Goal: Information Seeking & Learning: Check status

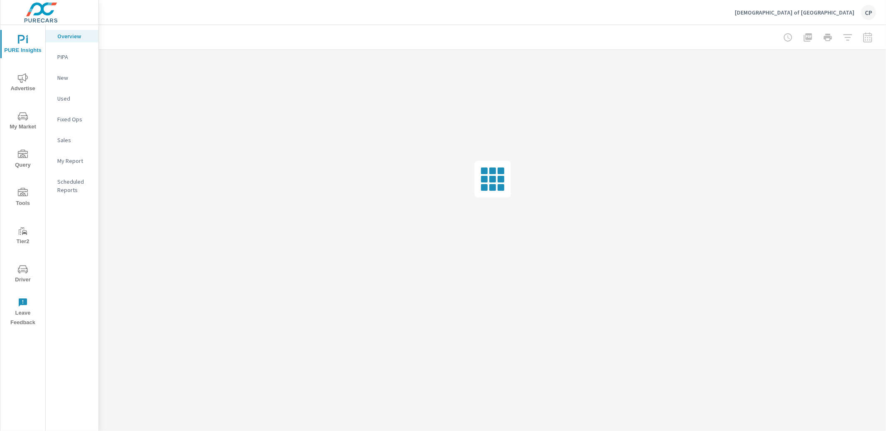
click at [22, 86] on span "Advertise" at bounding box center [23, 83] width 40 height 20
click at [70, 139] on p "Video" at bounding box center [74, 140] width 34 height 8
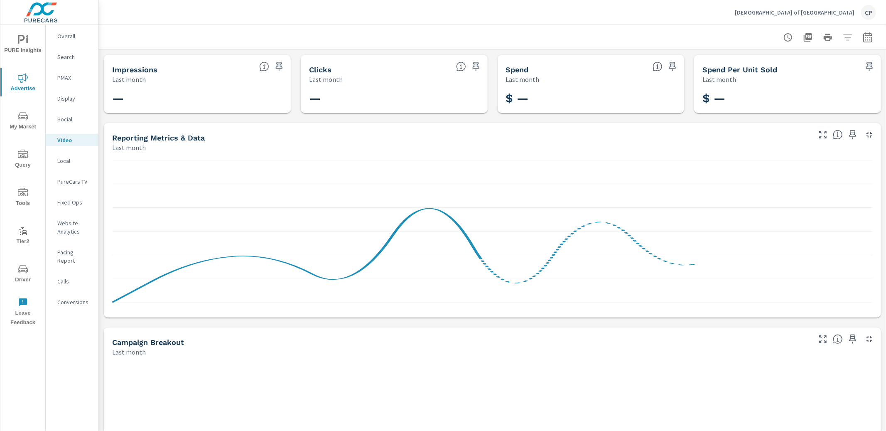
click at [870, 40] on icon "button" at bounding box center [867, 38] width 5 height 3
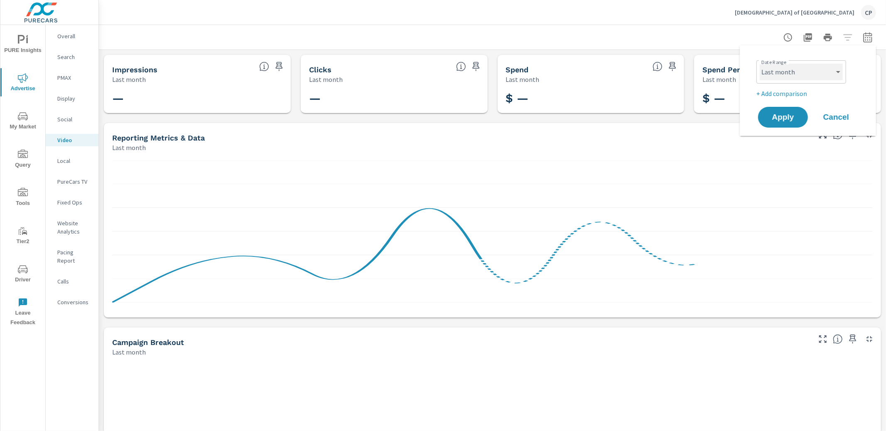
click at [805, 78] on select "Custom [DATE] Last week Last 7 days Last 14 days Last 30 days Last 45 days Last…" at bounding box center [801, 72] width 83 height 17
click at [760, 64] on select "Custom [DATE] Last week Last 7 days Last 14 days Last 30 days Last 45 days Last…" at bounding box center [801, 72] width 83 height 17
select select "Month to date"
click at [777, 116] on span "Apply" at bounding box center [783, 117] width 34 height 8
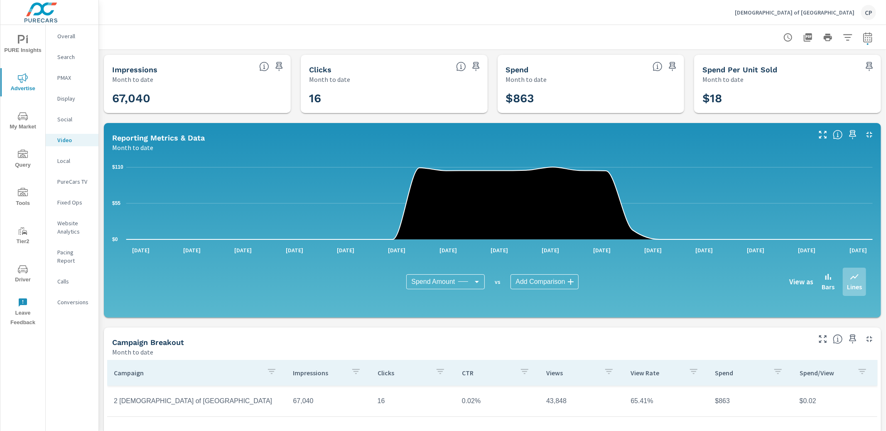
click at [93, 177] on div "PureCars TV" at bounding box center [72, 181] width 53 height 12
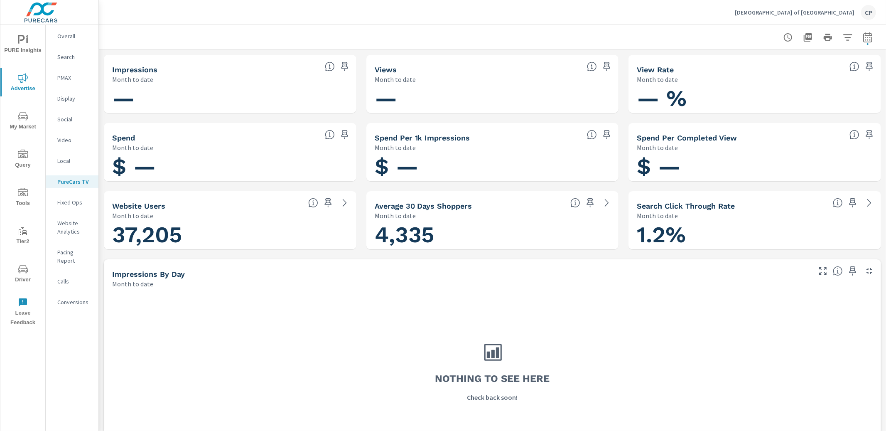
click at [65, 140] on p "Video" at bounding box center [74, 140] width 34 height 8
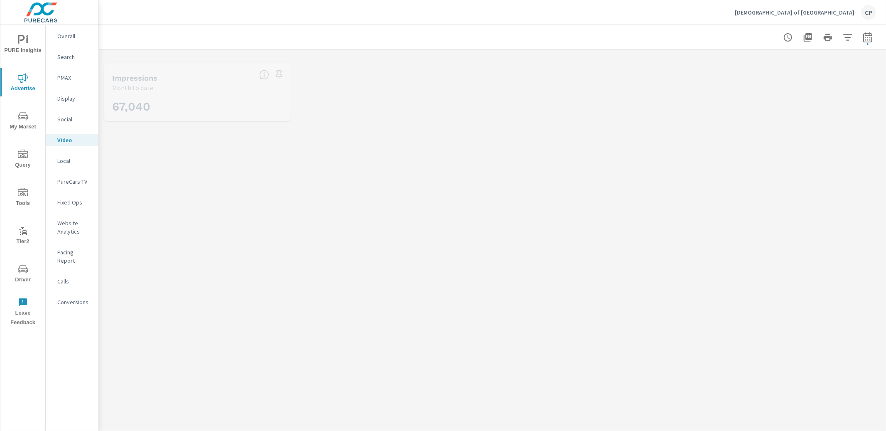
click at [69, 117] on p "Social" at bounding box center [74, 119] width 34 height 8
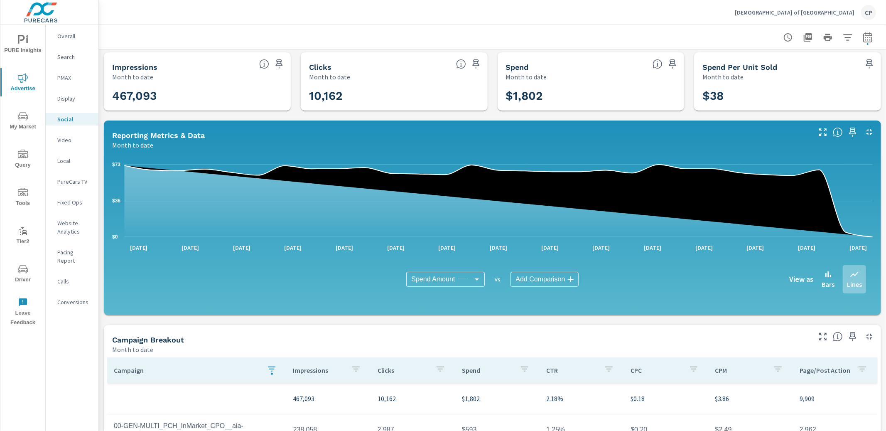
scroll to position [2, 0]
click at [56, 136] on div "Video" at bounding box center [72, 140] width 53 height 12
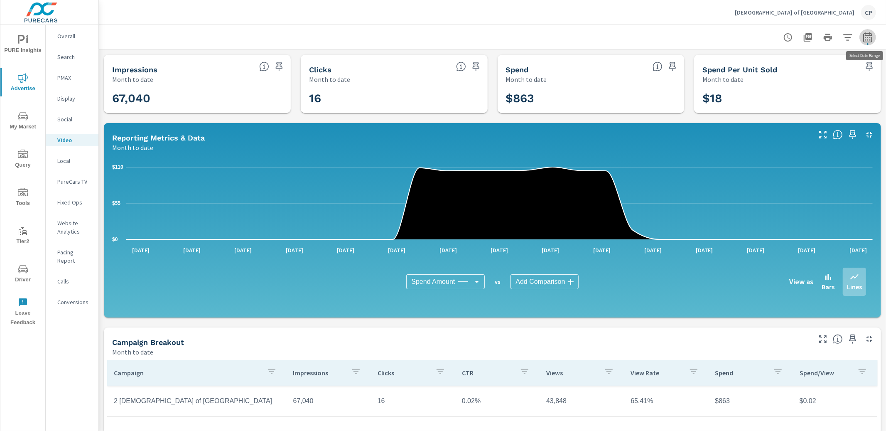
click at [866, 37] on icon "button" at bounding box center [868, 37] width 10 height 10
select select "Month to date"
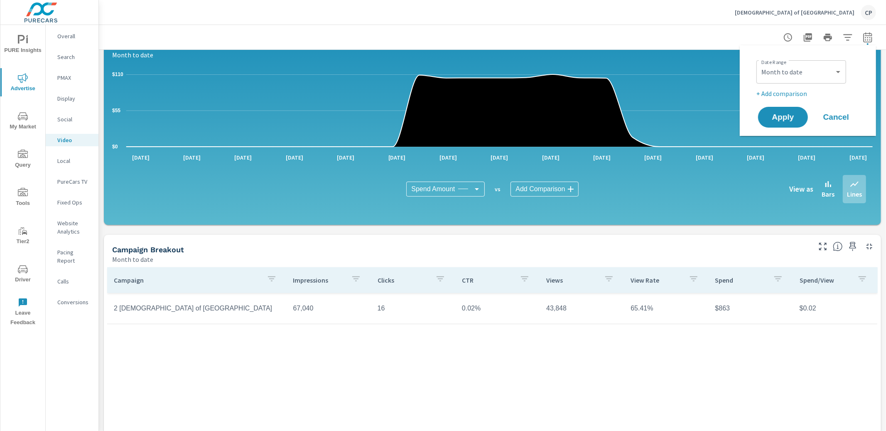
scroll to position [164, 0]
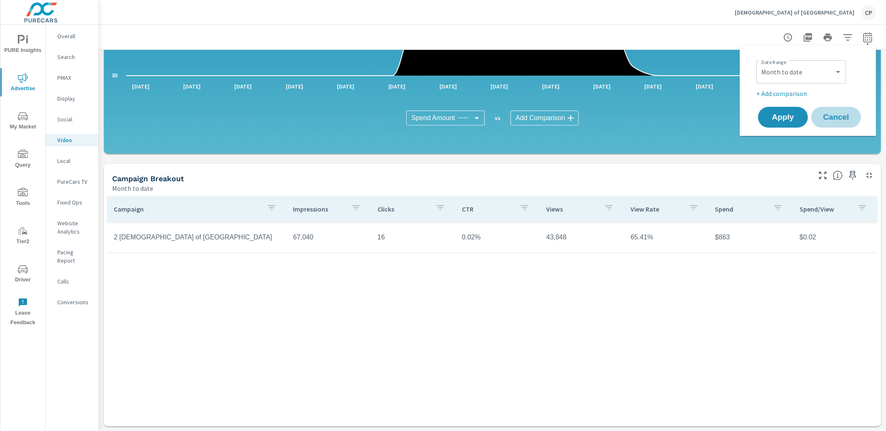
drag, startPoint x: 830, startPoint y: 112, endPoint x: 833, endPoint y: 106, distance: 6.7
click at [830, 113] on span "Cancel" at bounding box center [836, 116] width 33 height 7
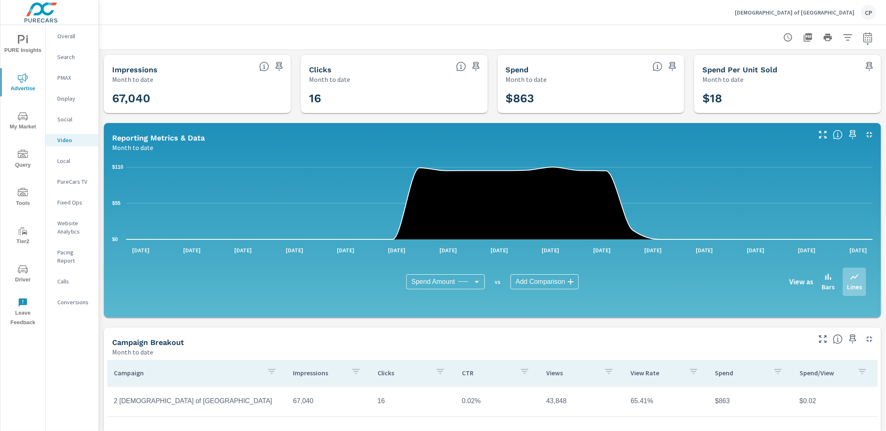
scroll to position [2, 0]
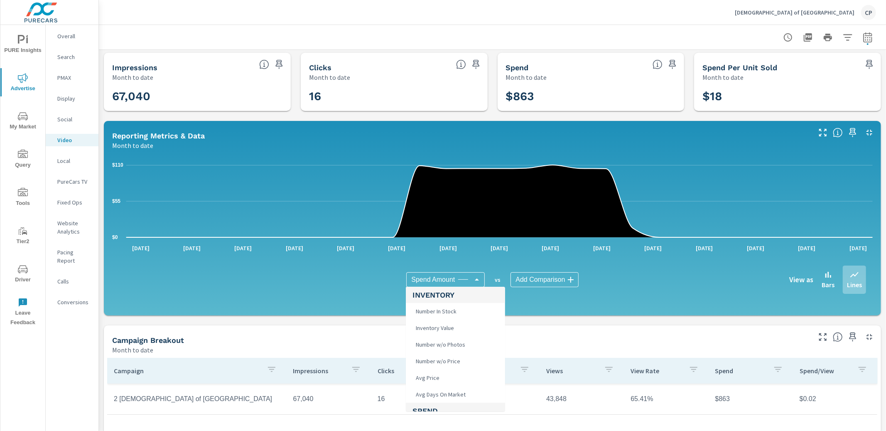
click at [448, 282] on body "PURE Insights Advertise My Market Query Tools Tier2 Driver Leave Feedback Overa…" at bounding box center [443, 215] width 886 height 431
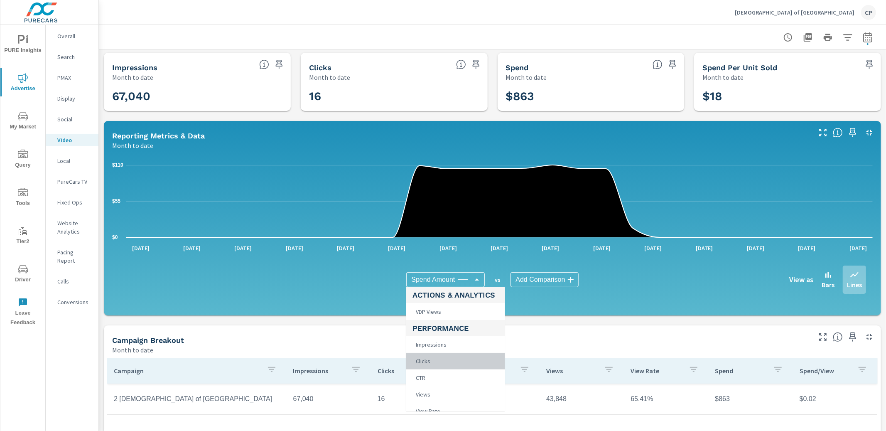
click at [453, 359] on li "Clicks" at bounding box center [455, 361] width 99 height 17
type input "Clicks"
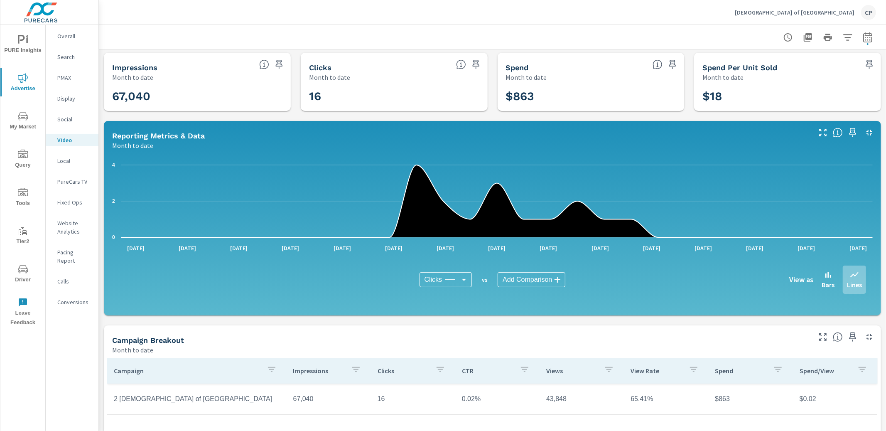
click at [875, 34] on button "button" at bounding box center [868, 37] width 17 height 17
select select "Month to date"
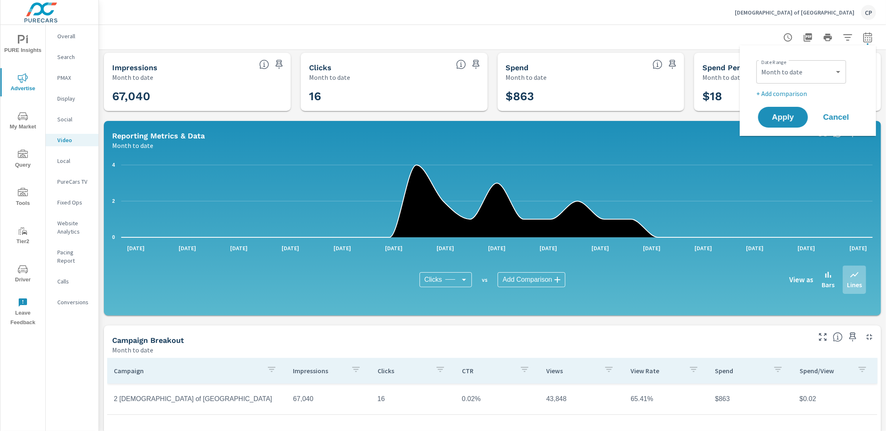
click at [721, 31] on div at bounding box center [493, 37] width 768 height 25
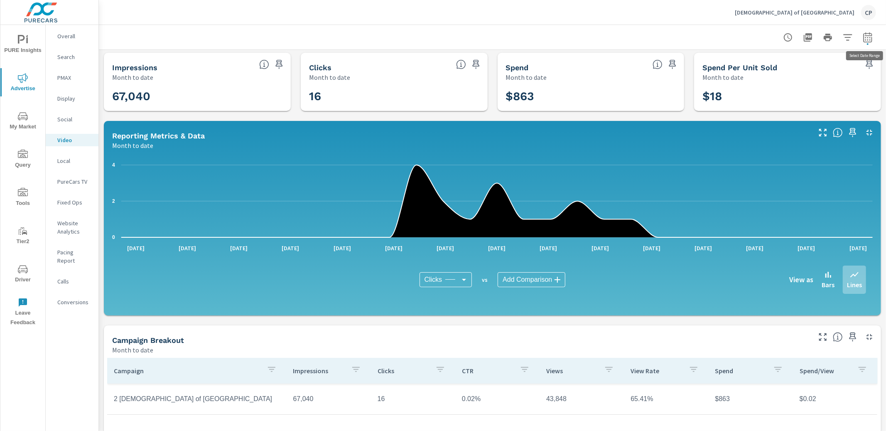
click at [866, 40] on icon "button" at bounding box center [868, 37] width 10 height 10
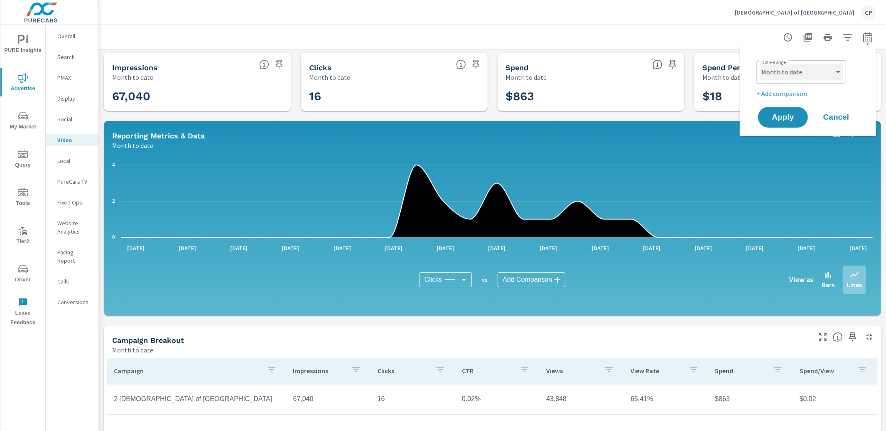
click at [832, 69] on select "Custom [DATE] Last week Last 7 days Last 14 days Last 30 days Last 45 days Last…" at bounding box center [801, 72] width 83 height 17
click at [760, 64] on select "Custom [DATE] Last week Last 7 days Last 14 days Last 30 days Last 45 days Last…" at bounding box center [801, 72] width 83 height 17
select select "custom"
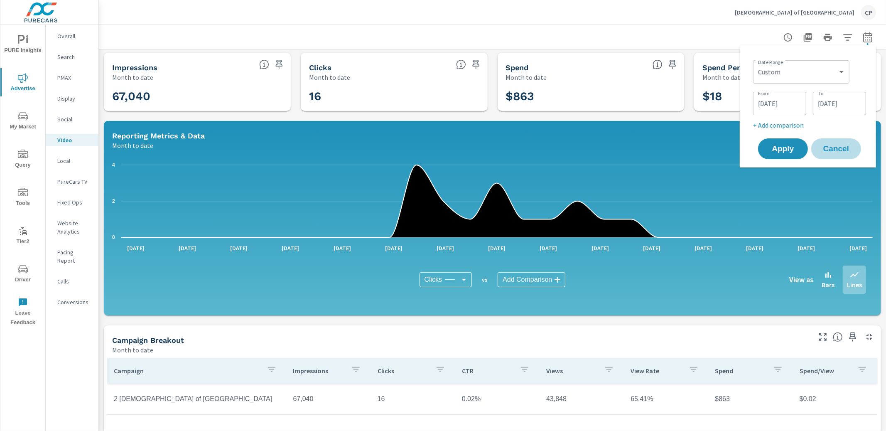
drag, startPoint x: 842, startPoint y: 151, endPoint x: 873, endPoint y: 160, distance: 32.5
click at [845, 153] on span "Cancel" at bounding box center [836, 148] width 33 height 7
